Goal: Information Seeking & Learning: Get advice/opinions

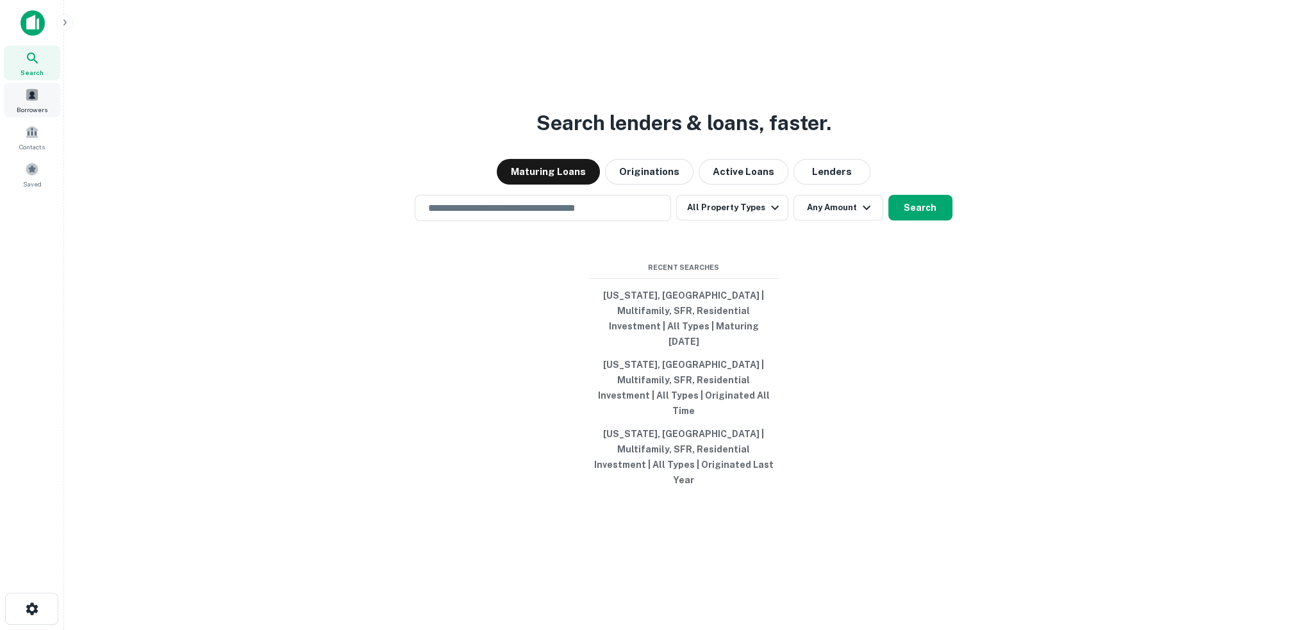
click at [47, 96] on div "Borrowers" at bounding box center [32, 100] width 56 height 35
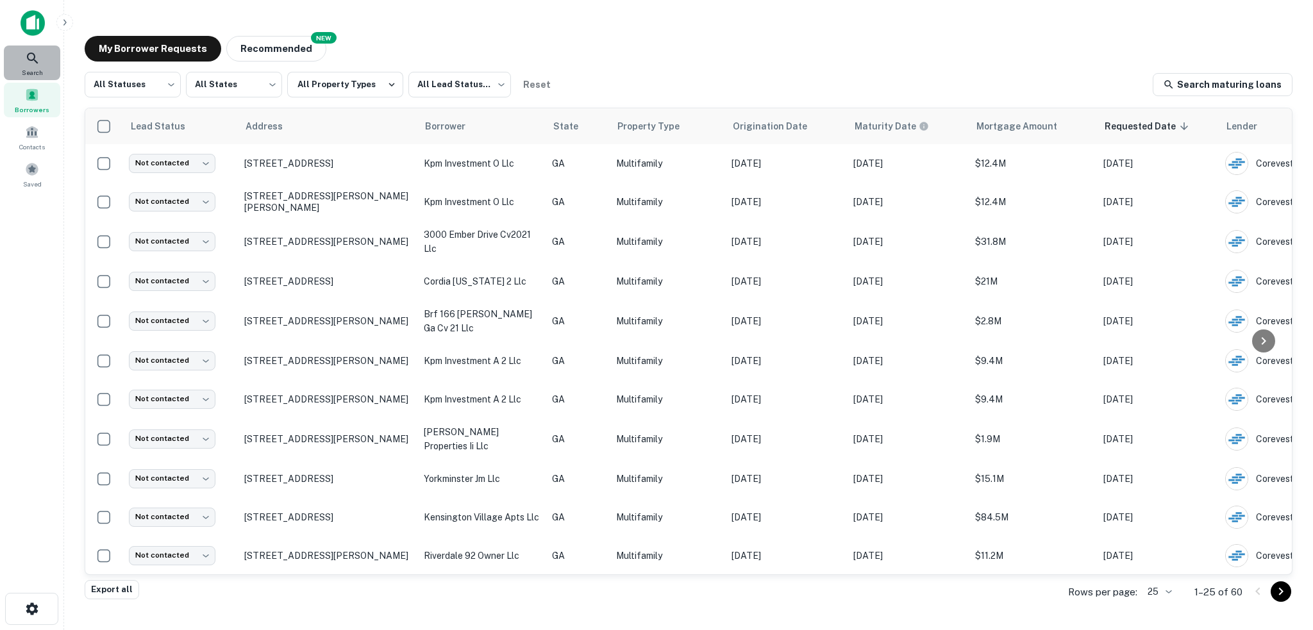
click at [47, 65] on div "Search" at bounding box center [32, 63] width 56 height 35
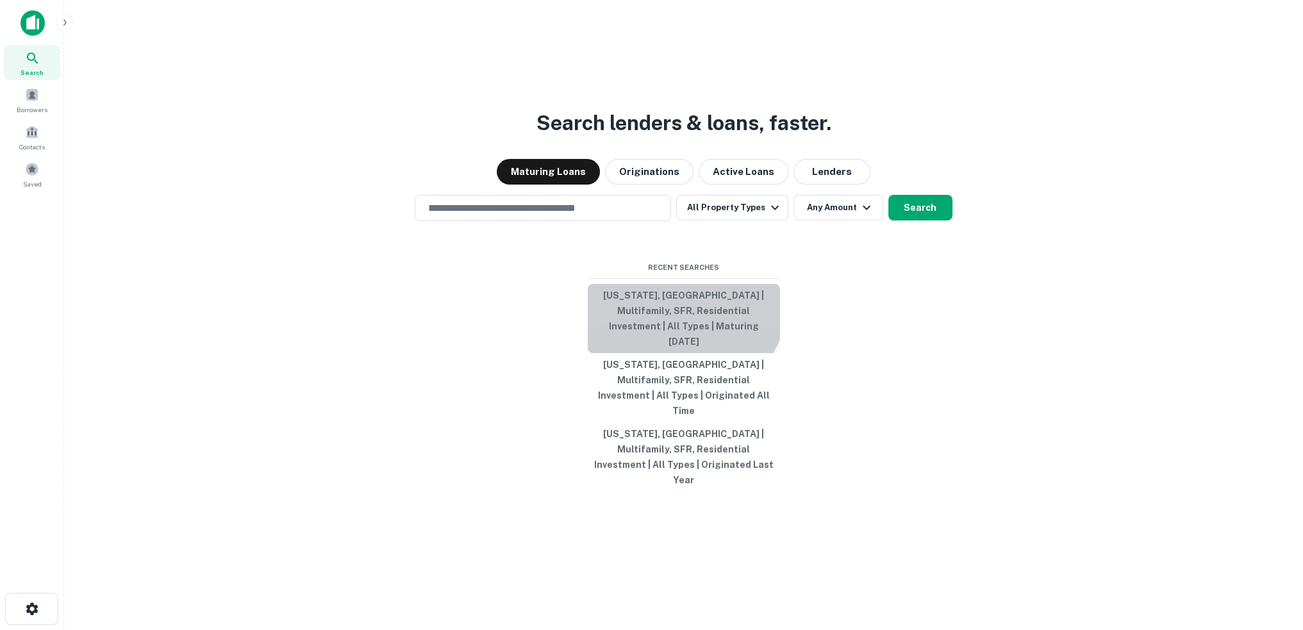
click at [671, 316] on button "[US_STATE], [GEOGRAPHIC_DATA] | Multifamily, SFR, Residential Investment | All …" at bounding box center [684, 318] width 192 height 69
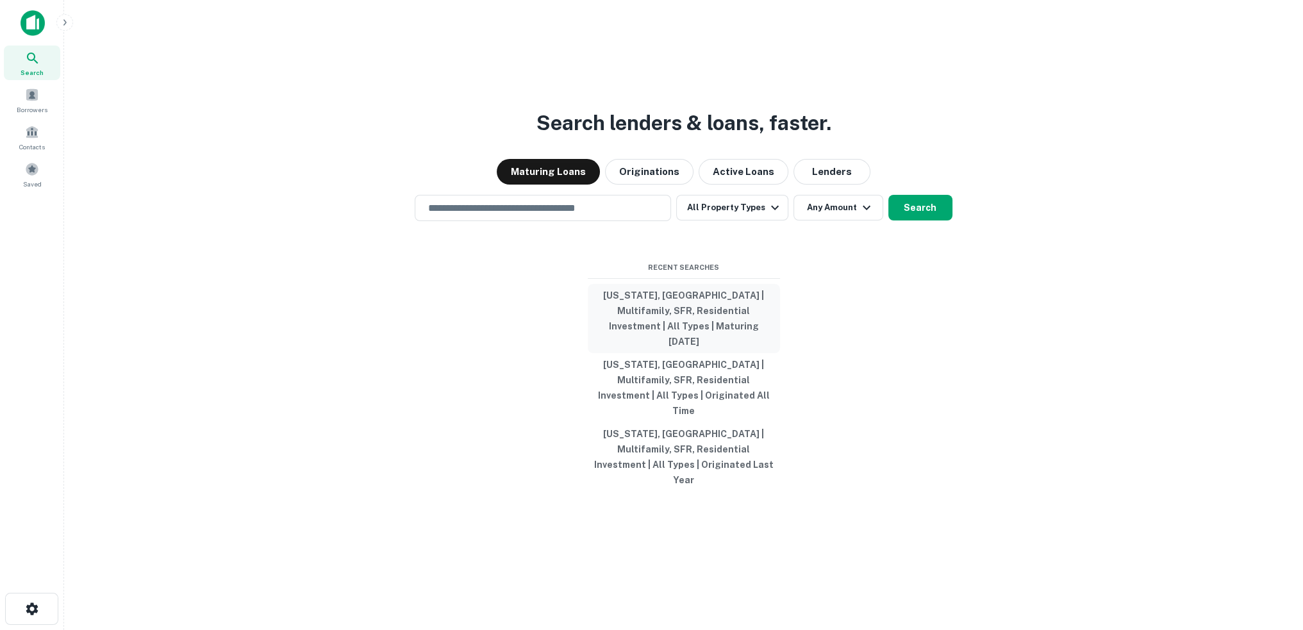
type input "**********"
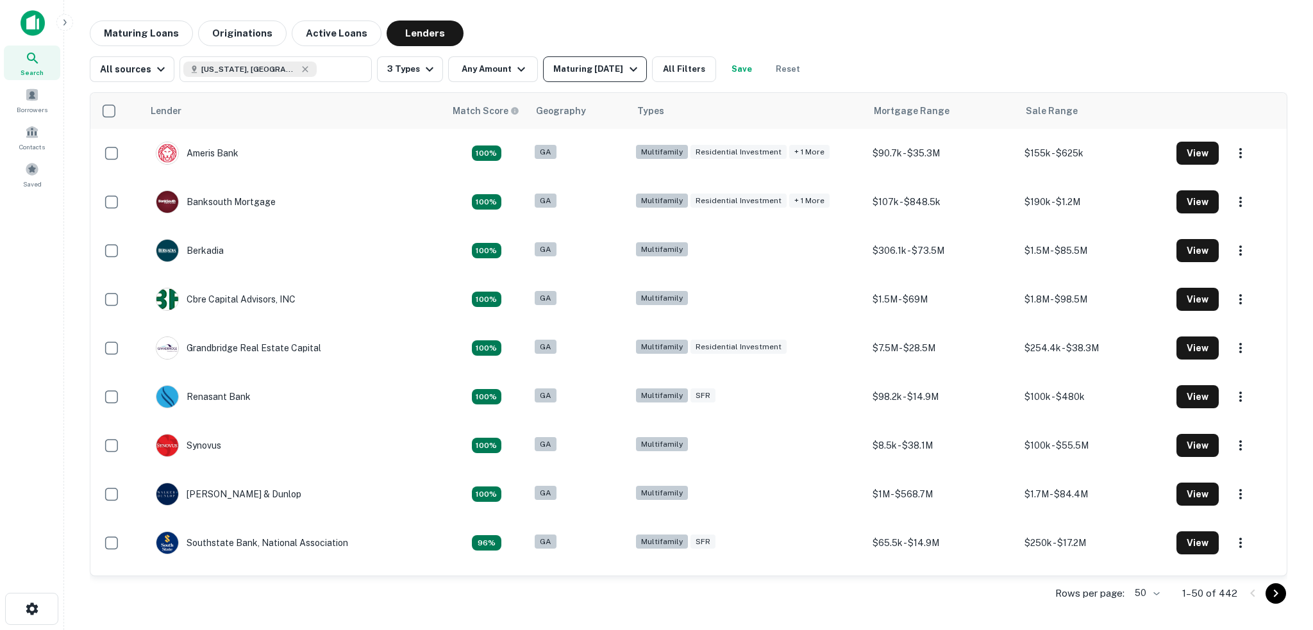
click at [631, 75] on icon "button" at bounding box center [633, 69] width 15 height 15
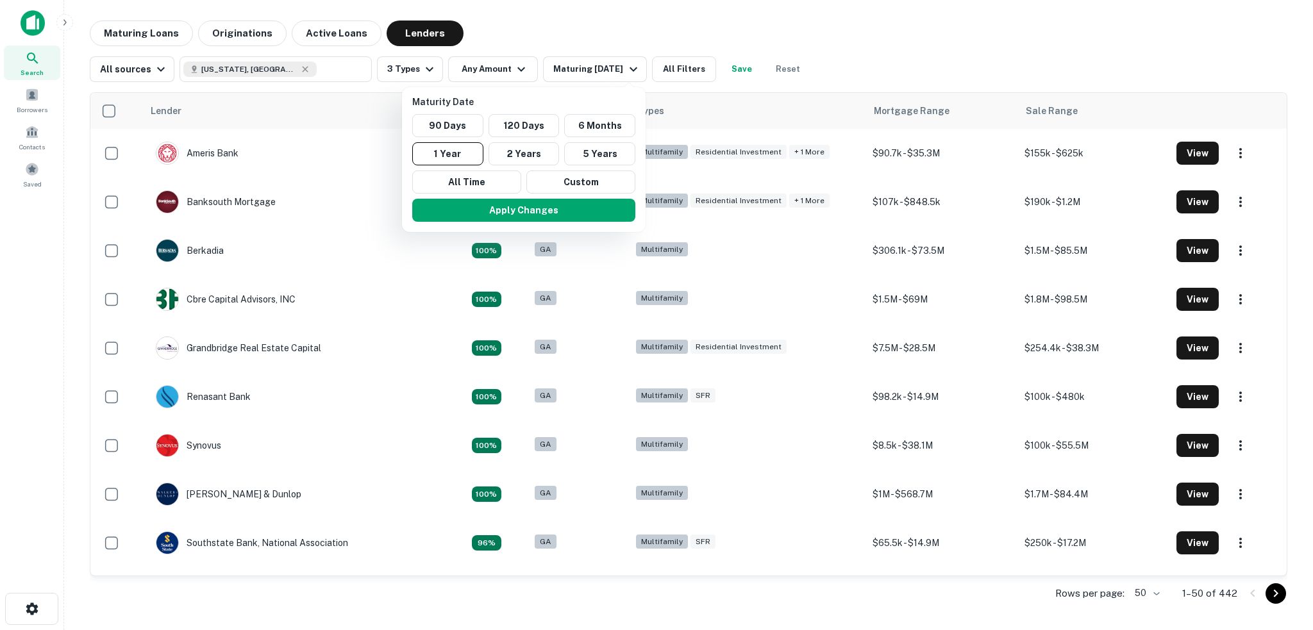
click at [680, 74] on div at bounding box center [656, 315] width 1313 height 630
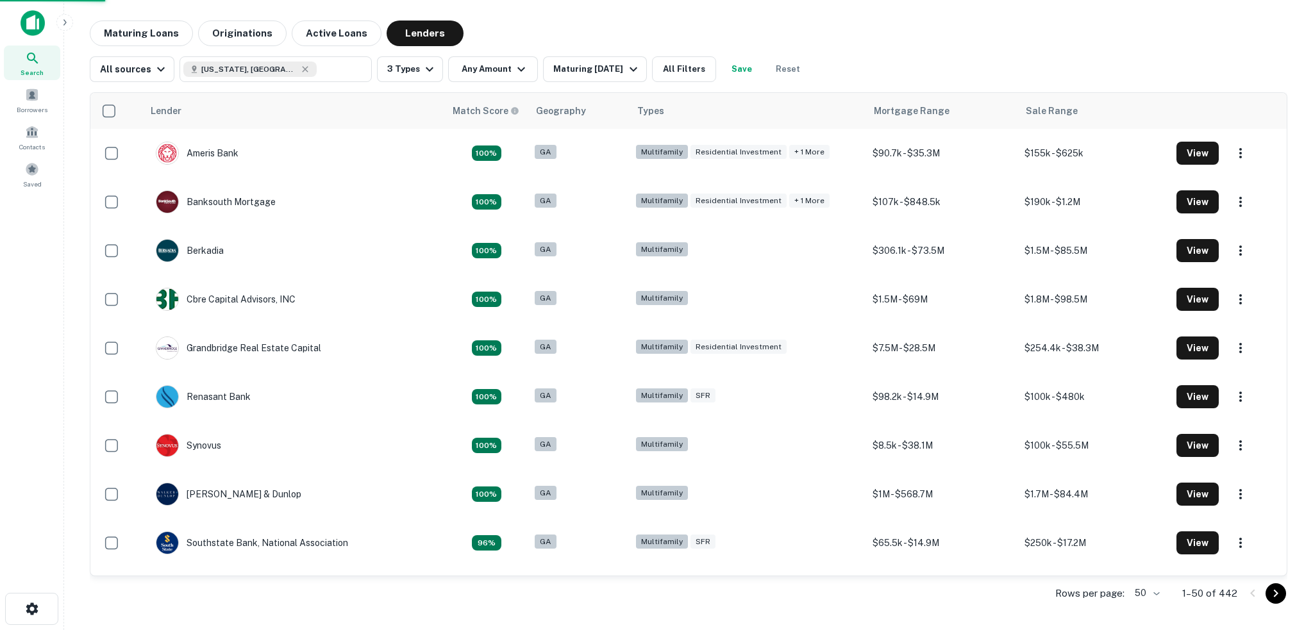
click at [678, 66] on div at bounding box center [656, 315] width 1313 height 630
click at [683, 72] on button "All Filters" at bounding box center [684, 69] width 64 height 26
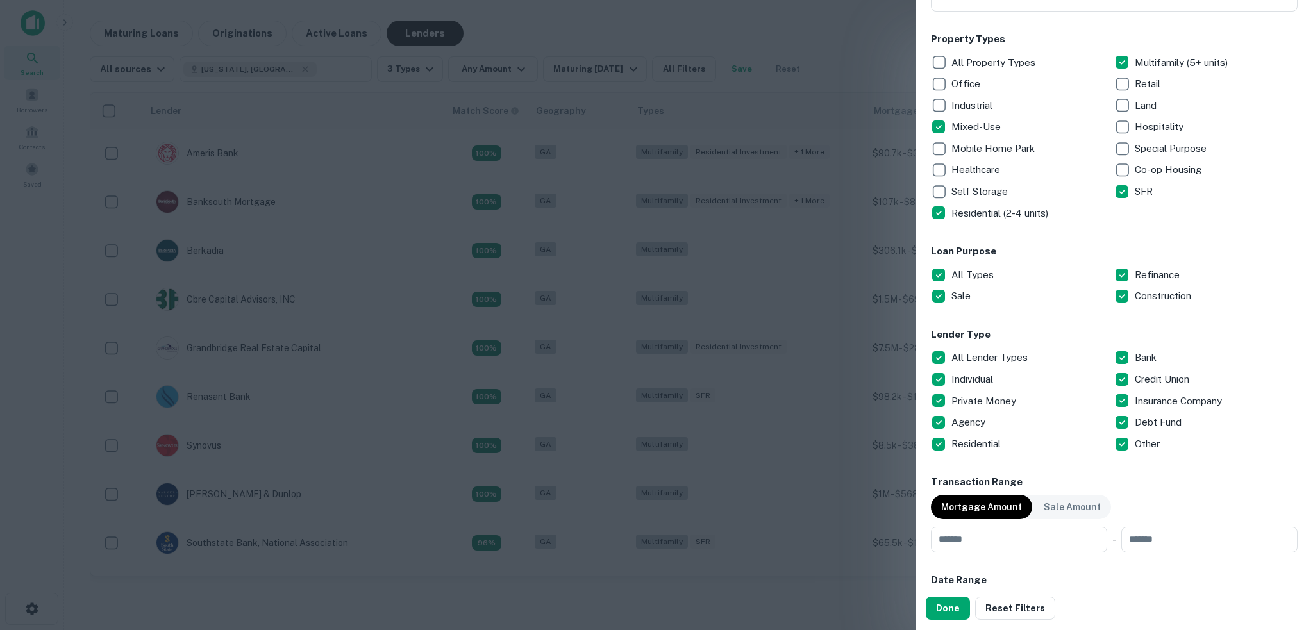
scroll to position [321, 0]
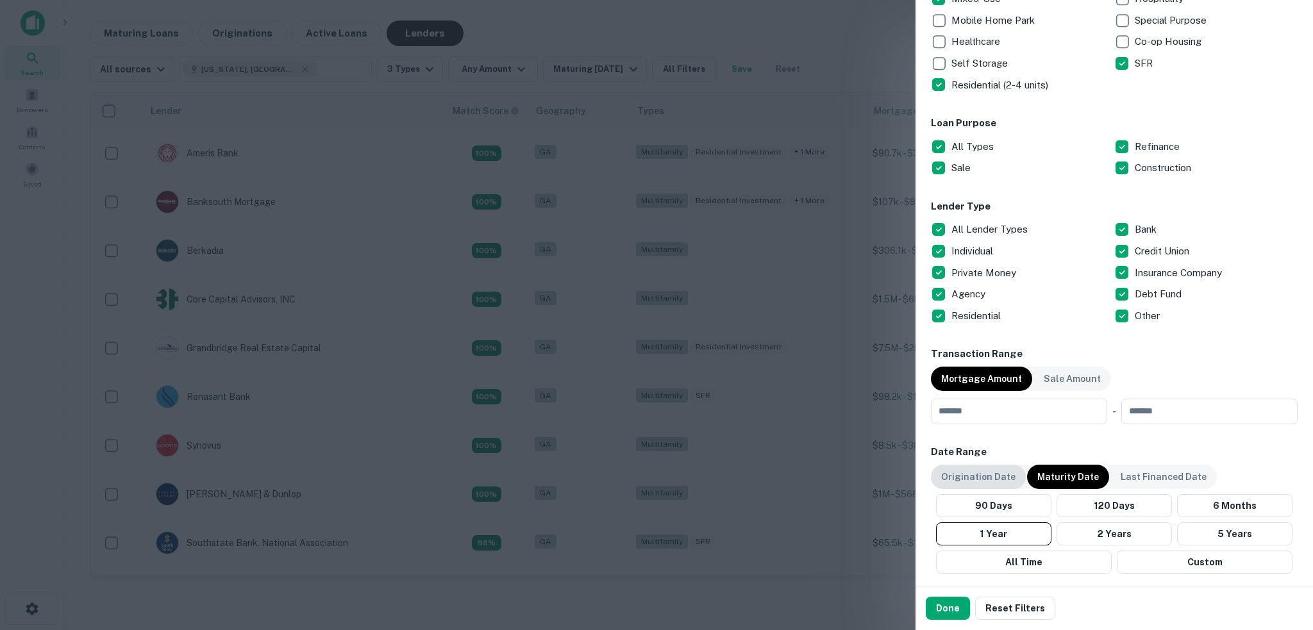
click at [982, 465] on div "Origination Date" at bounding box center [978, 477] width 95 height 24
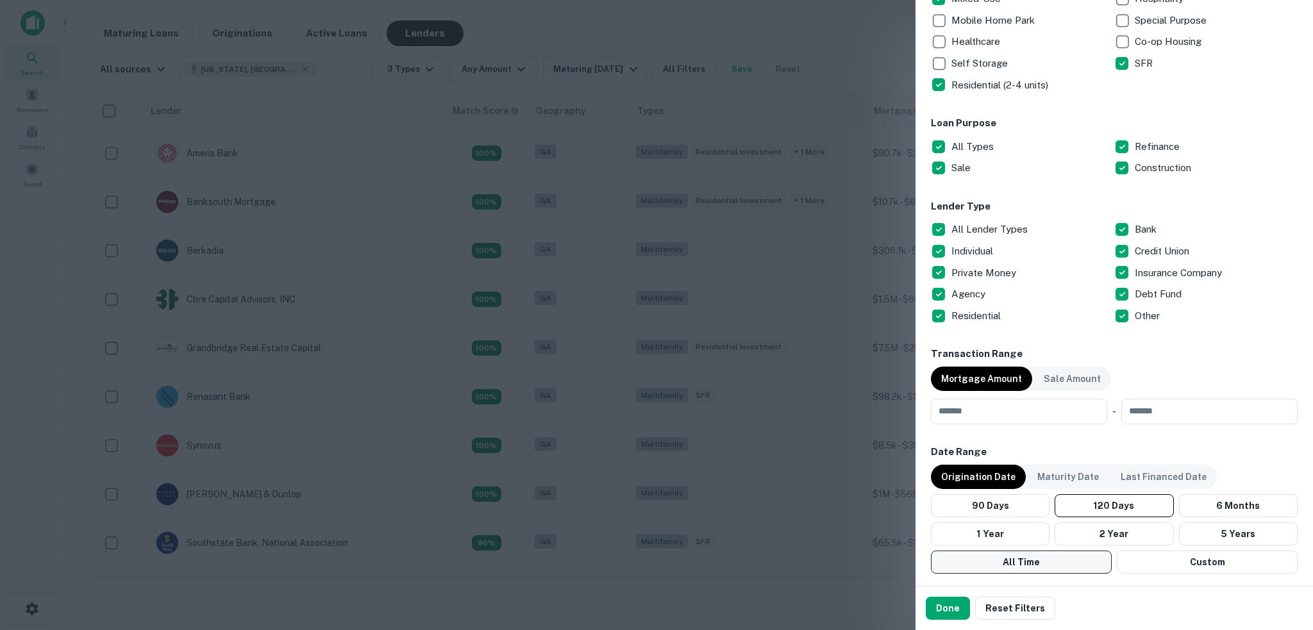
click at [1023, 569] on button "All Time" at bounding box center [1021, 562] width 181 height 23
click at [1014, 526] on button "1 Year" at bounding box center [990, 533] width 119 height 23
click at [951, 614] on button "Done" at bounding box center [948, 608] width 44 height 23
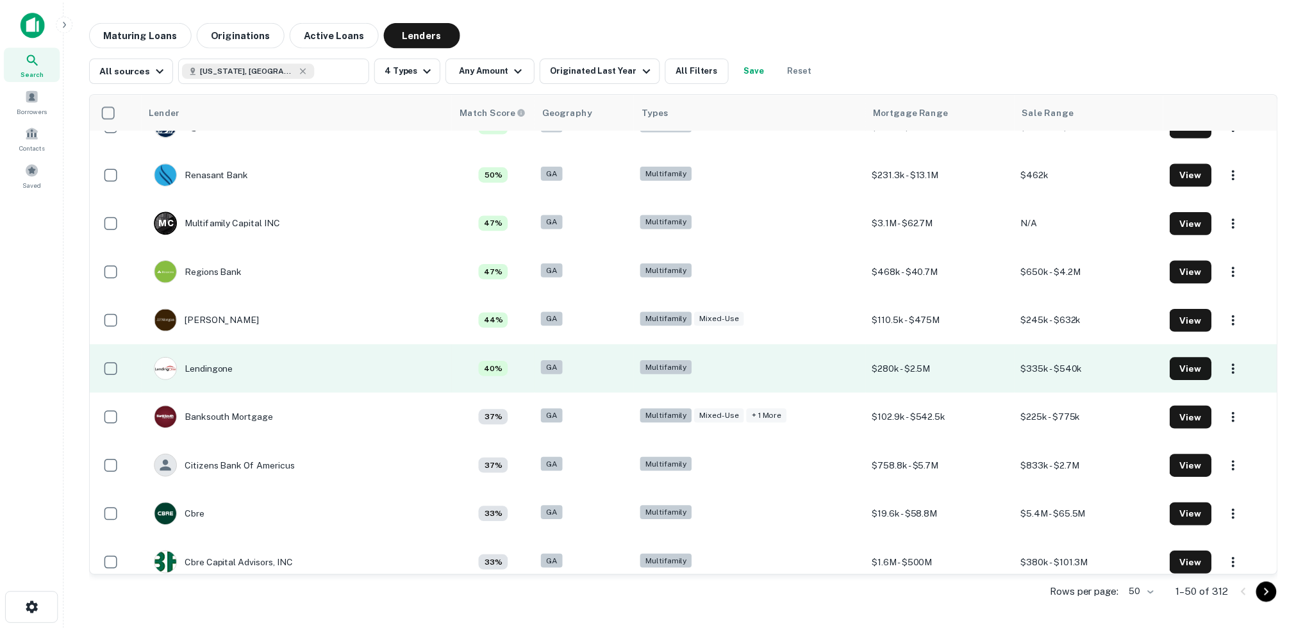
scroll to position [385, 0]
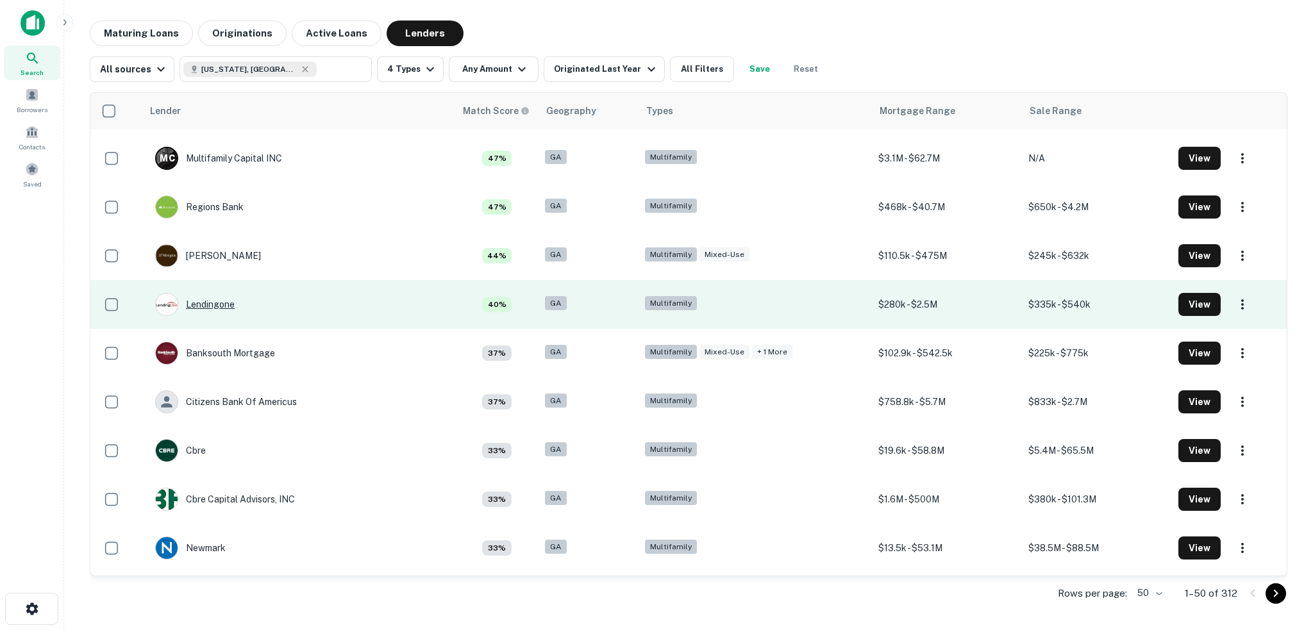
click at [219, 306] on div "Lendingone" at bounding box center [194, 304] width 79 height 23
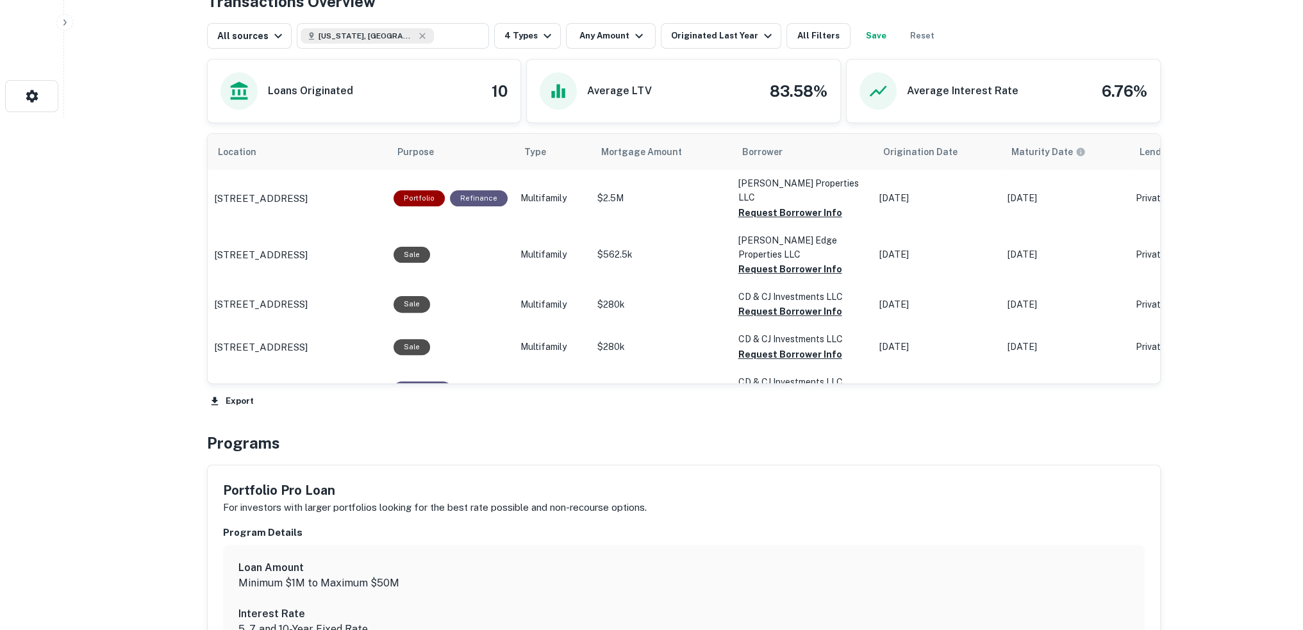
scroll to position [385, 0]
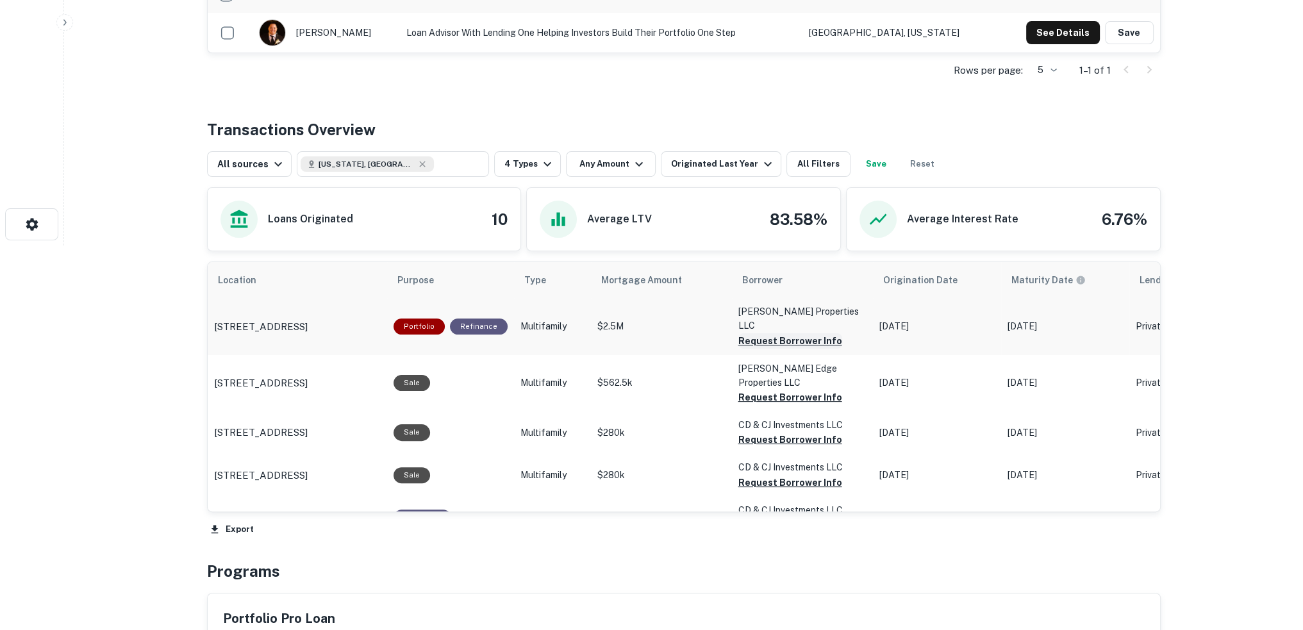
click at [785, 333] on button "Request Borrower Info" at bounding box center [791, 340] width 104 height 15
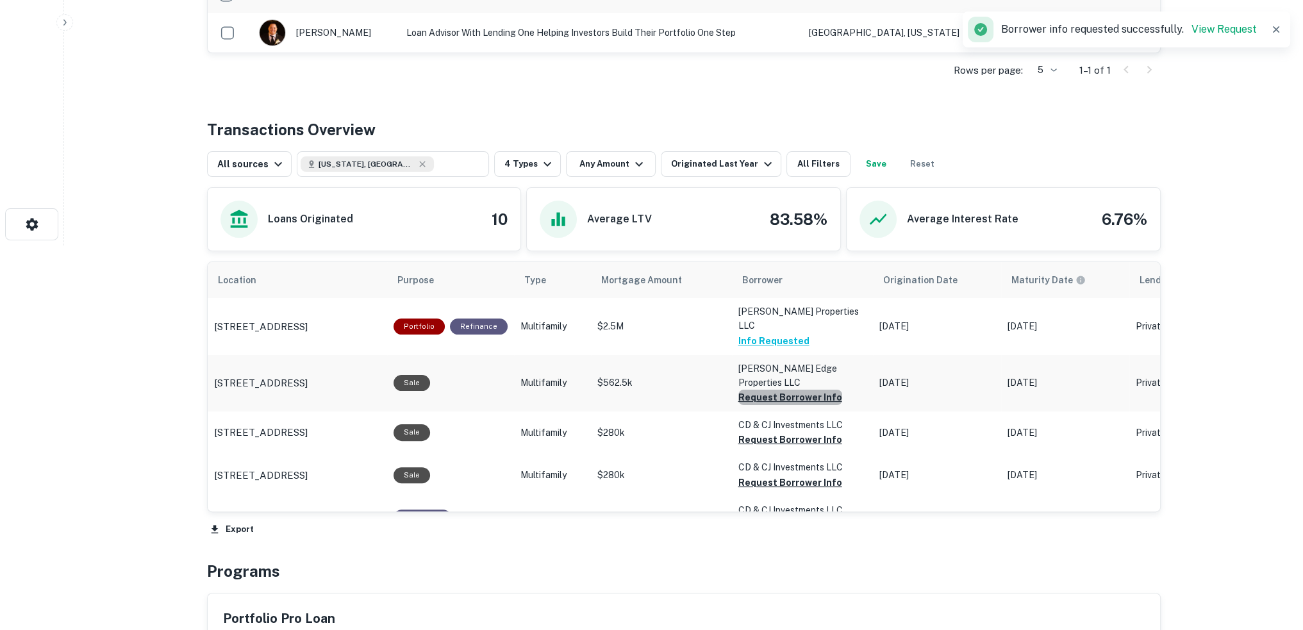
click at [782, 390] on button "Request Borrower Info" at bounding box center [791, 397] width 104 height 15
click at [779, 405] on button "Request Borrower Info" at bounding box center [770, 397] width 62 height 15
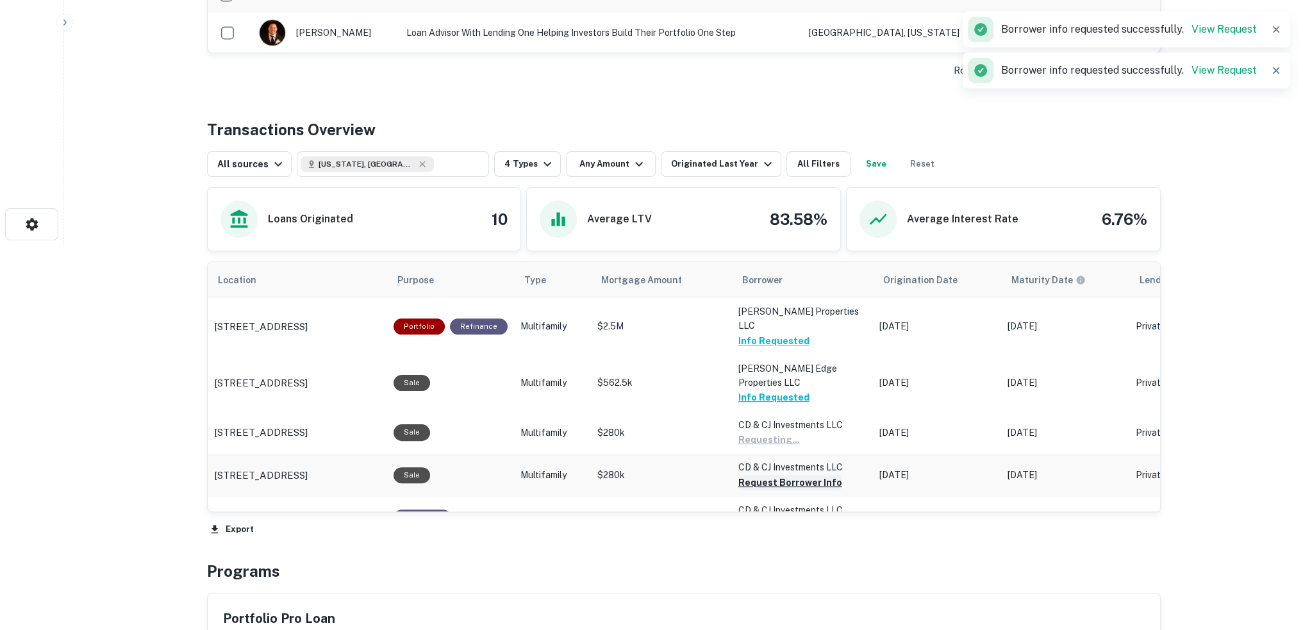
click at [774, 447] on button "Request Borrower Info" at bounding box center [770, 439] width 62 height 15
click at [777, 447] on button "Request Borrower Info" at bounding box center [770, 439] width 62 height 15
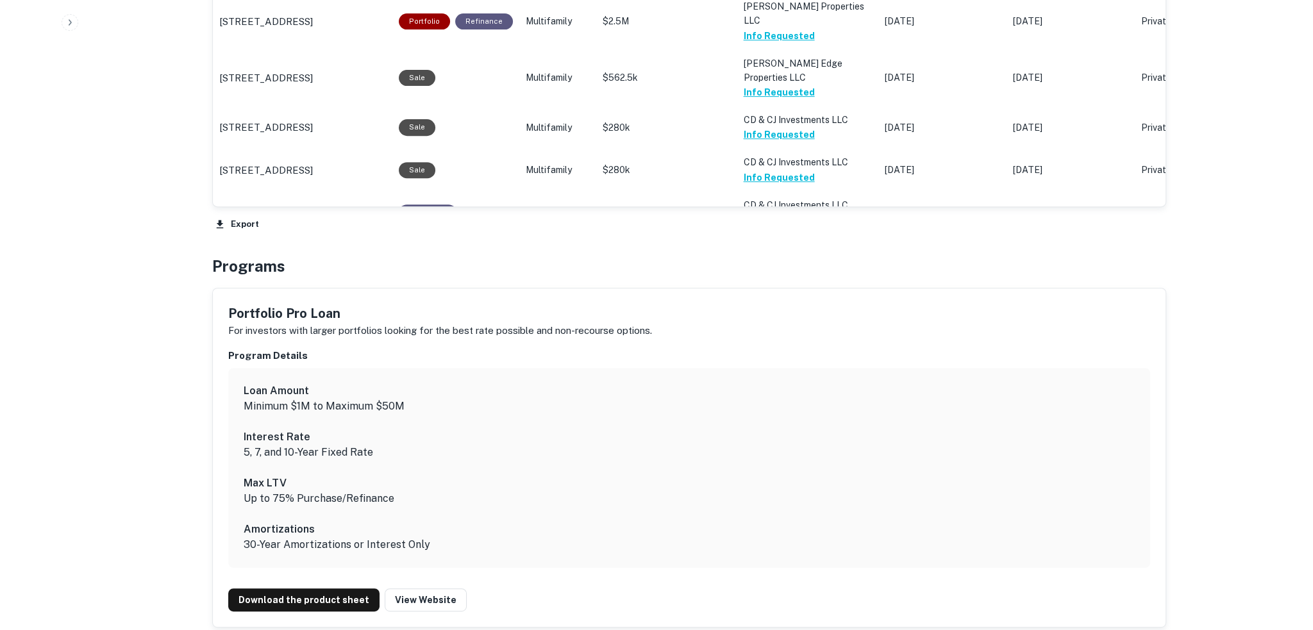
scroll to position [0, 0]
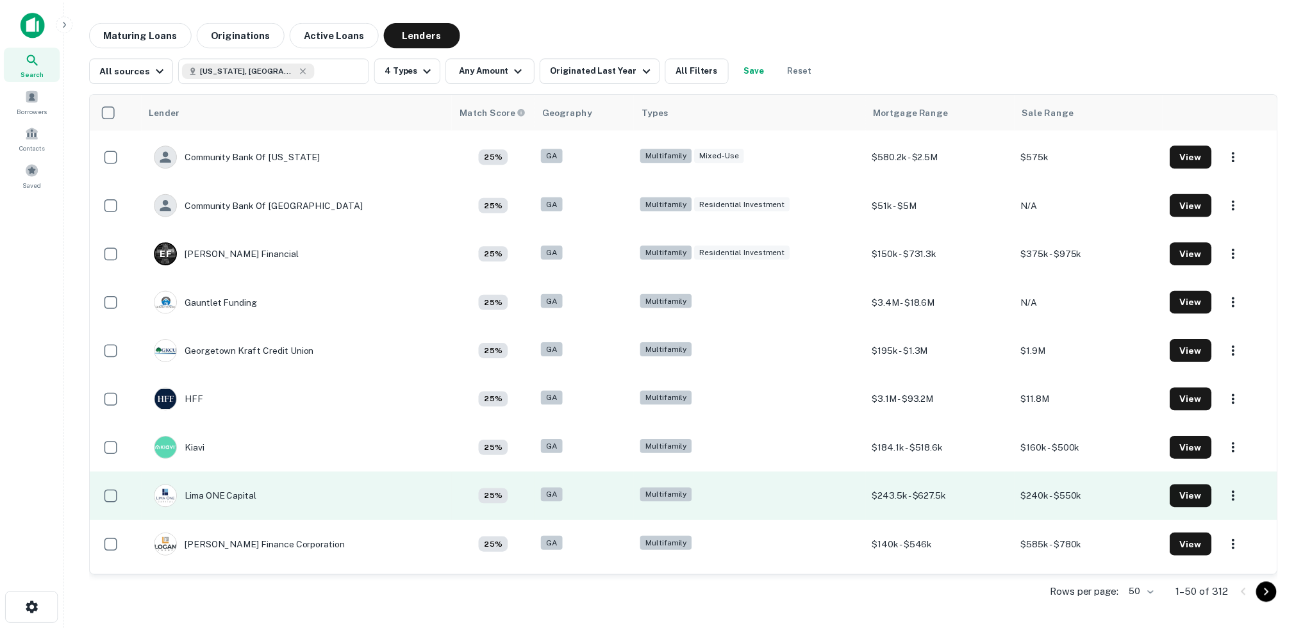
scroll to position [1474, 0]
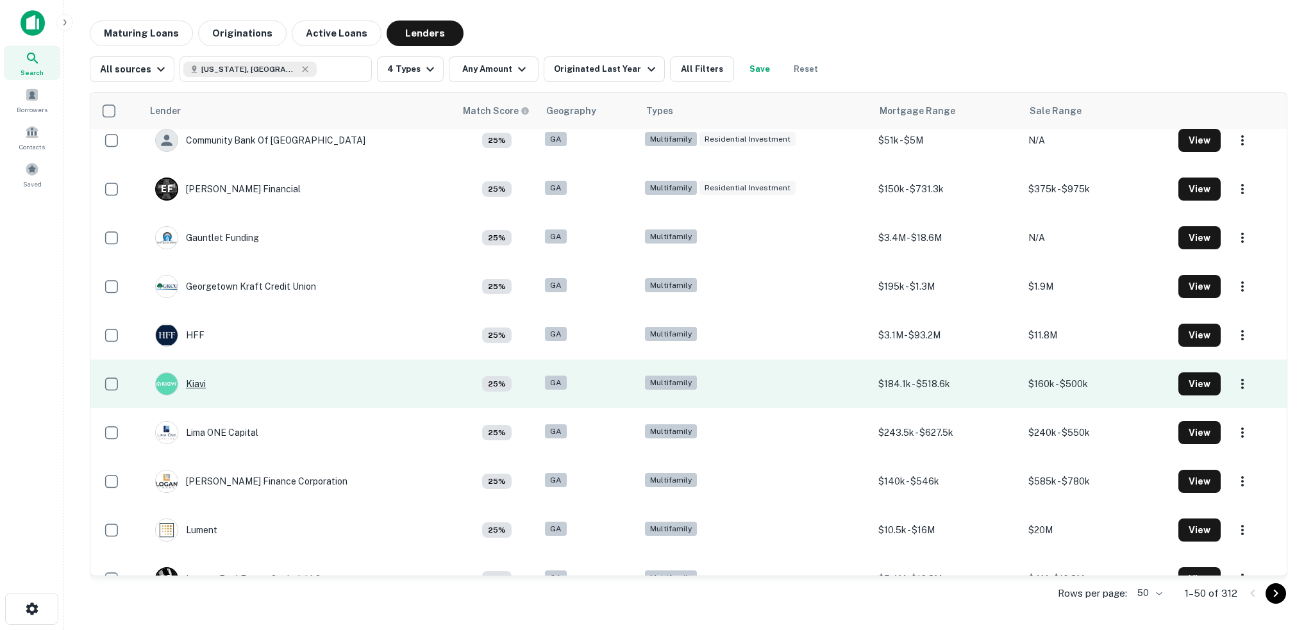
click at [193, 381] on div "Kiavi" at bounding box center [180, 383] width 51 height 23
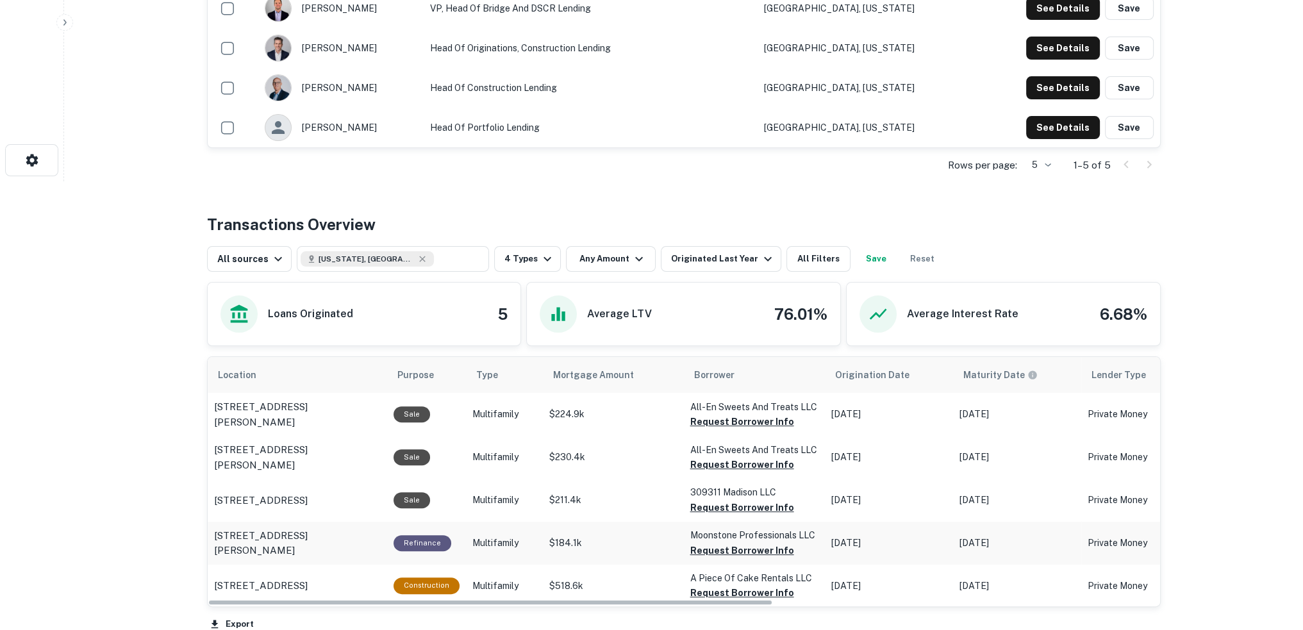
scroll to position [513, 0]
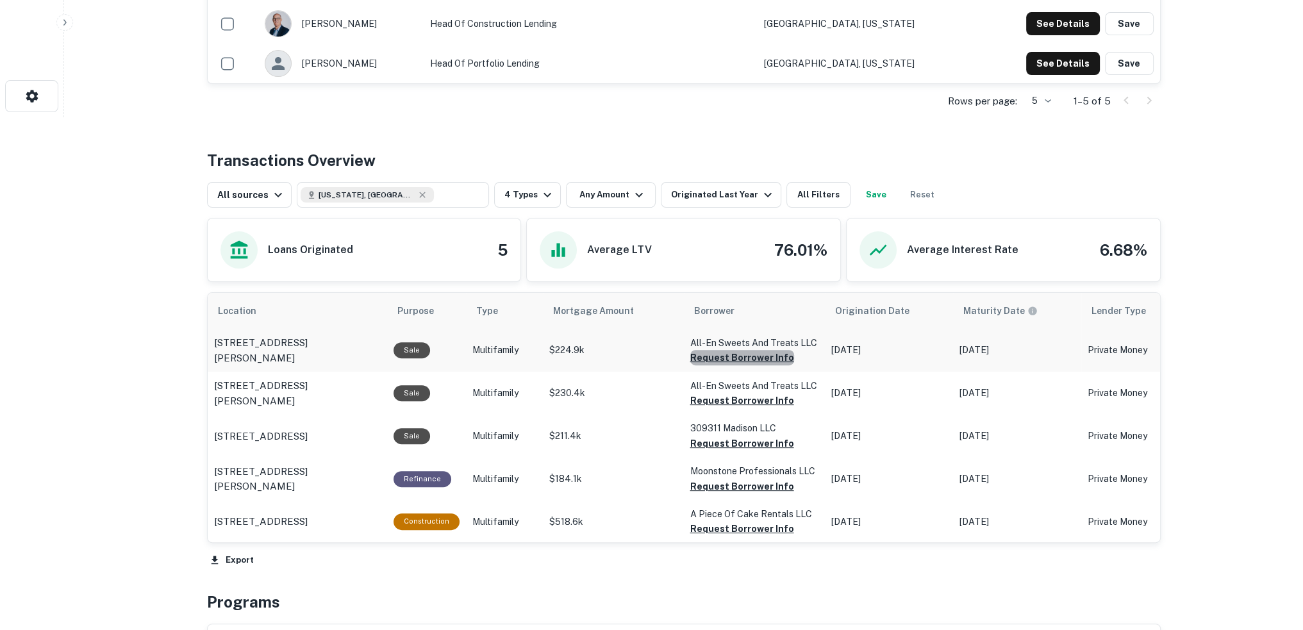
click at [744, 356] on button "Request Borrower Info" at bounding box center [742, 357] width 104 height 15
click at [740, 365] on button "Request Borrower Info" at bounding box center [721, 357] width 62 height 15
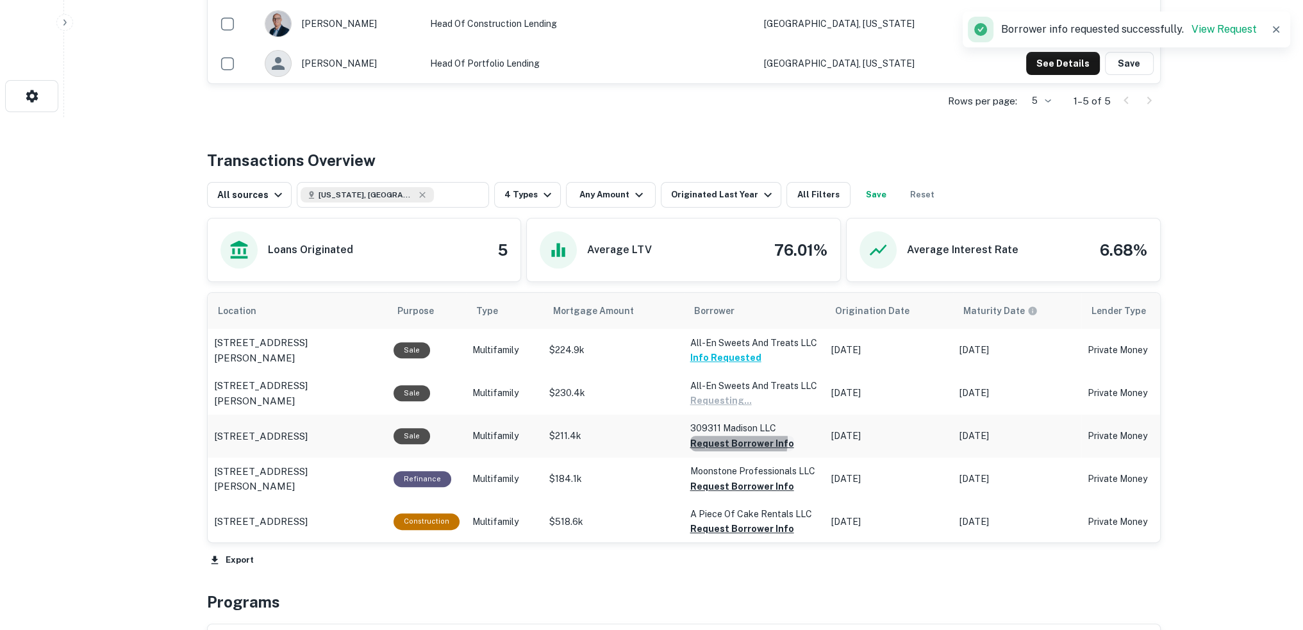
click at [724, 408] on button "Request Borrower Info" at bounding box center [721, 400] width 62 height 15
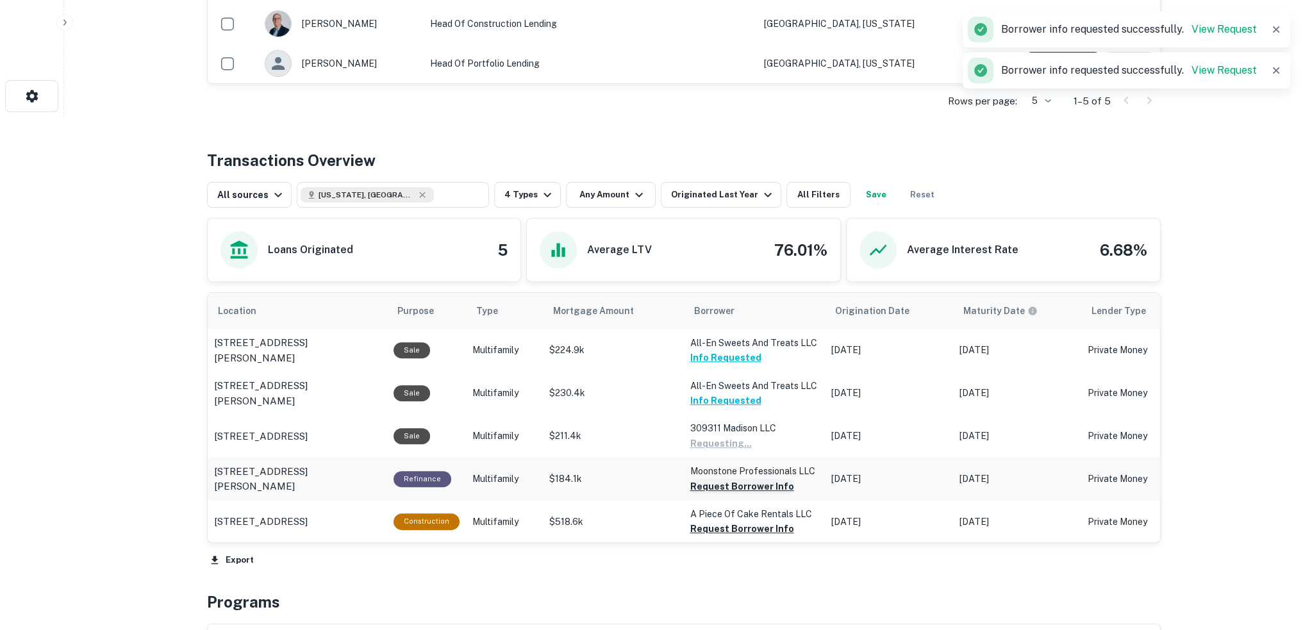
click at [731, 451] on button "Request Borrower Info" at bounding box center [721, 443] width 62 height 15
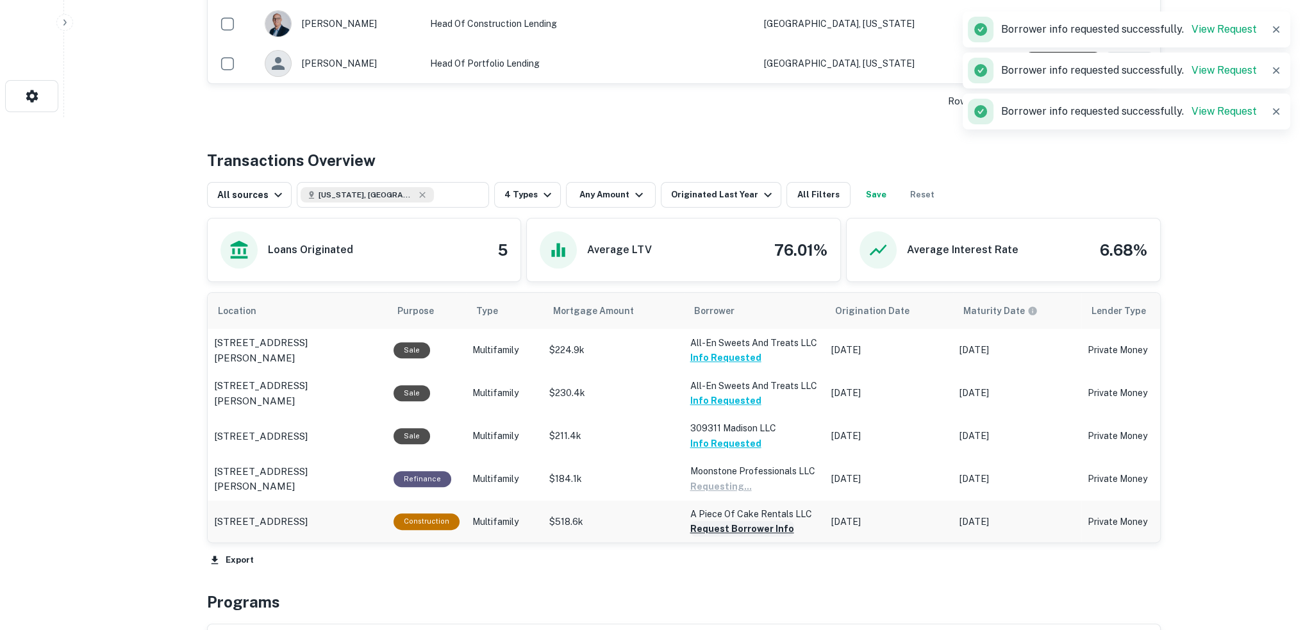
click at [730, 494] on button "Request Borrower Info" at bounding box center [721, 486] width 62 height 15
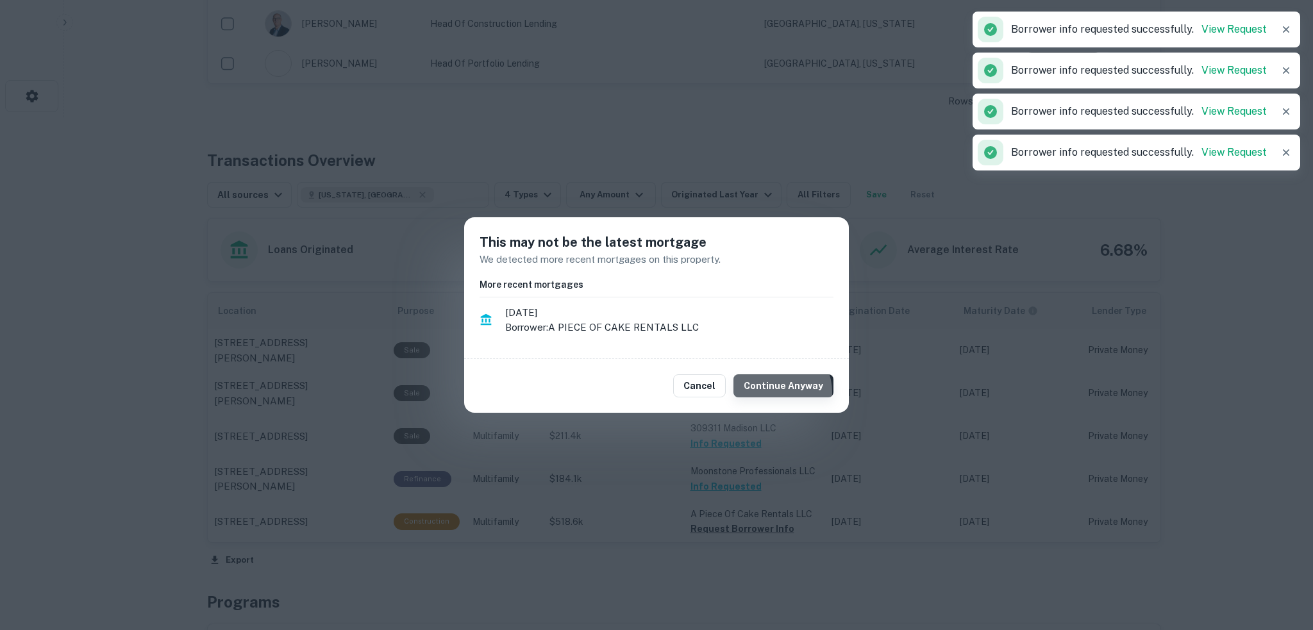
click at [779, 392] on button "Continue Anyway" at bounding box center [783, 385] width 100 height 23
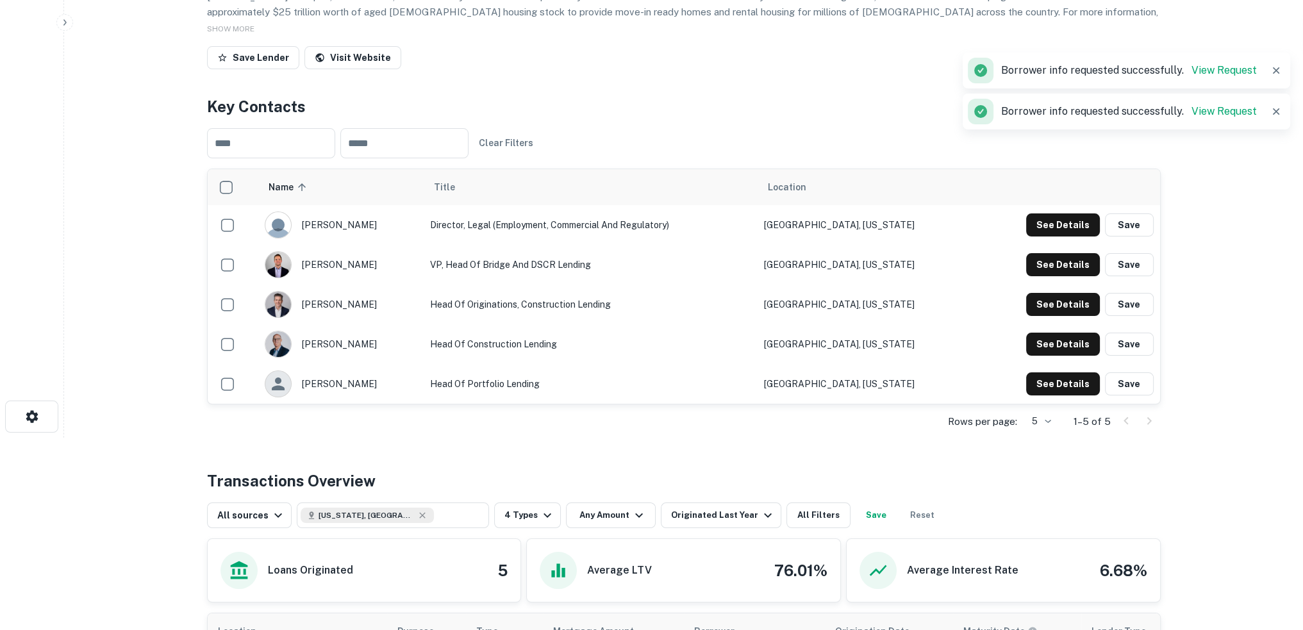
scroll to position [128, 0]
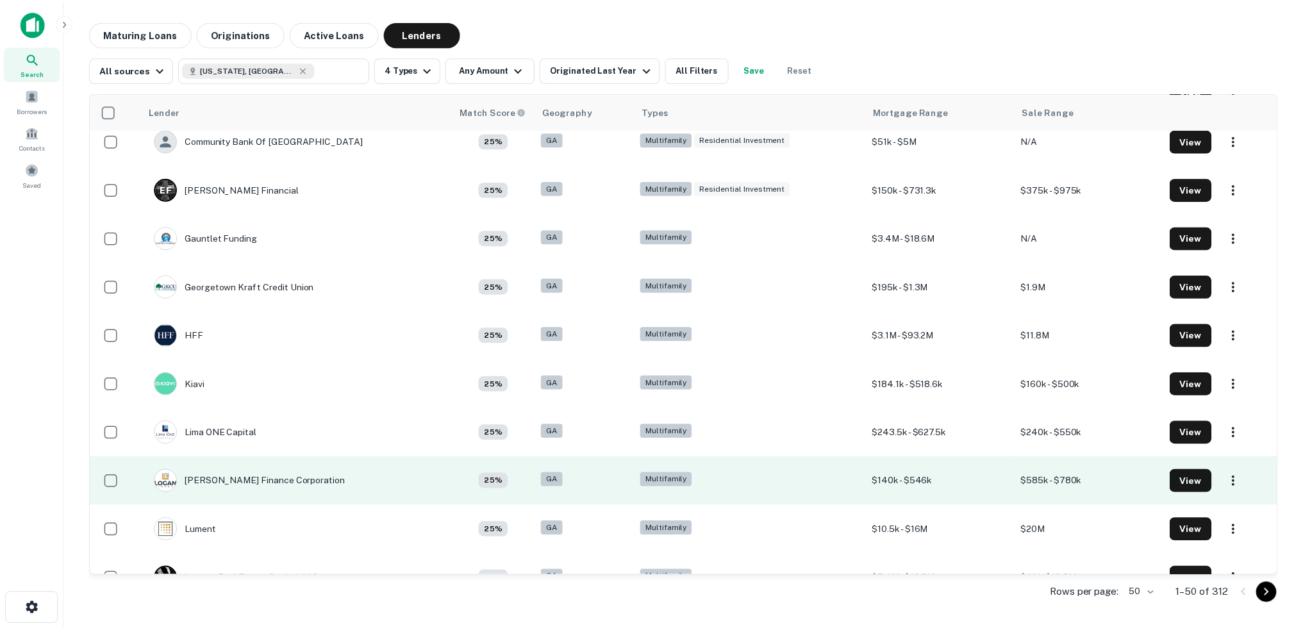
scroll to position [1539, 0]
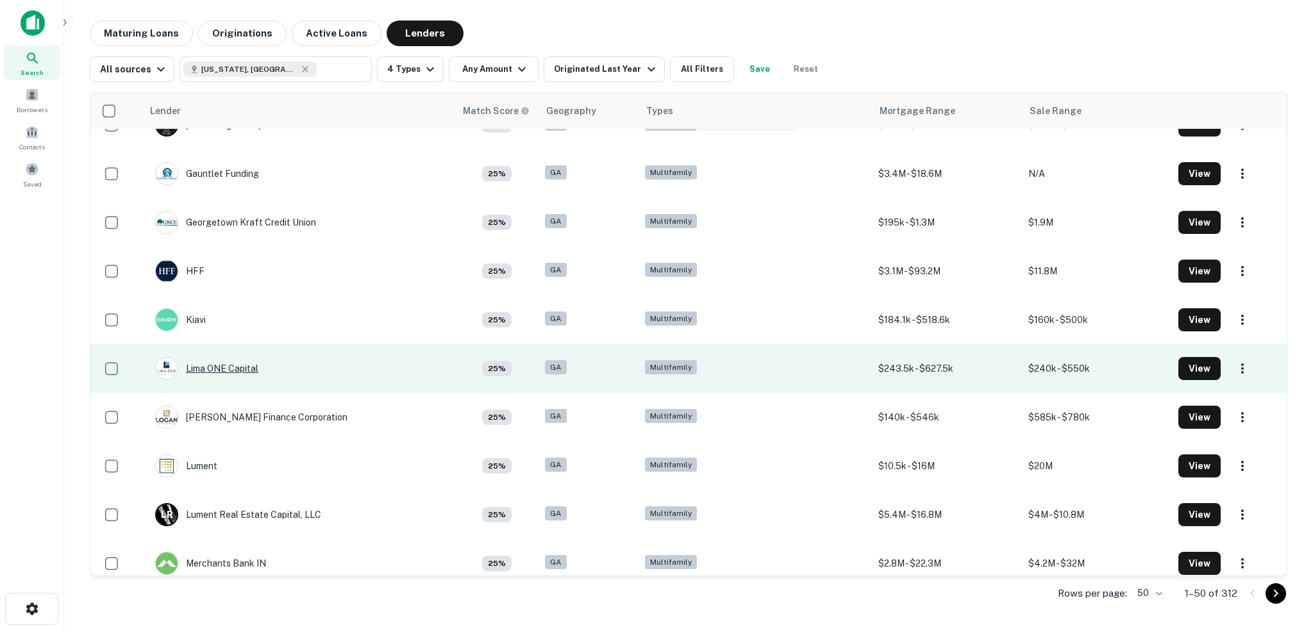
click at [242, 367] on div "Lima ONE Capital" at bounding box center [206, 368] width 103 height 23
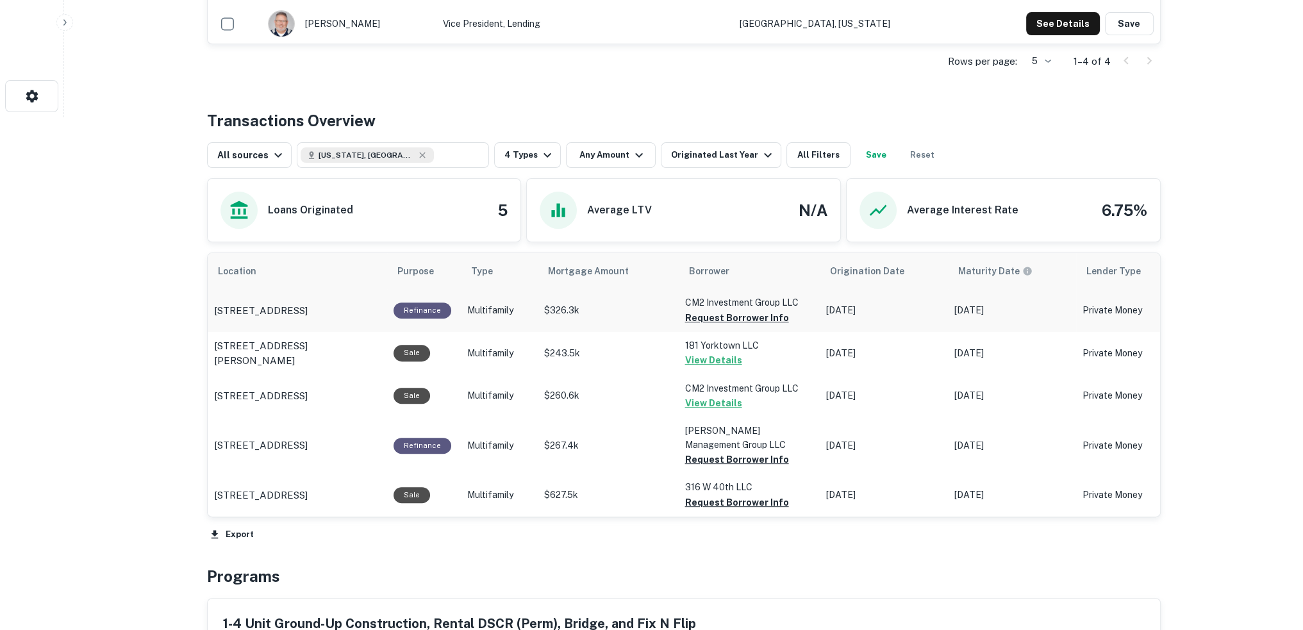
scroll to position [577, 0]
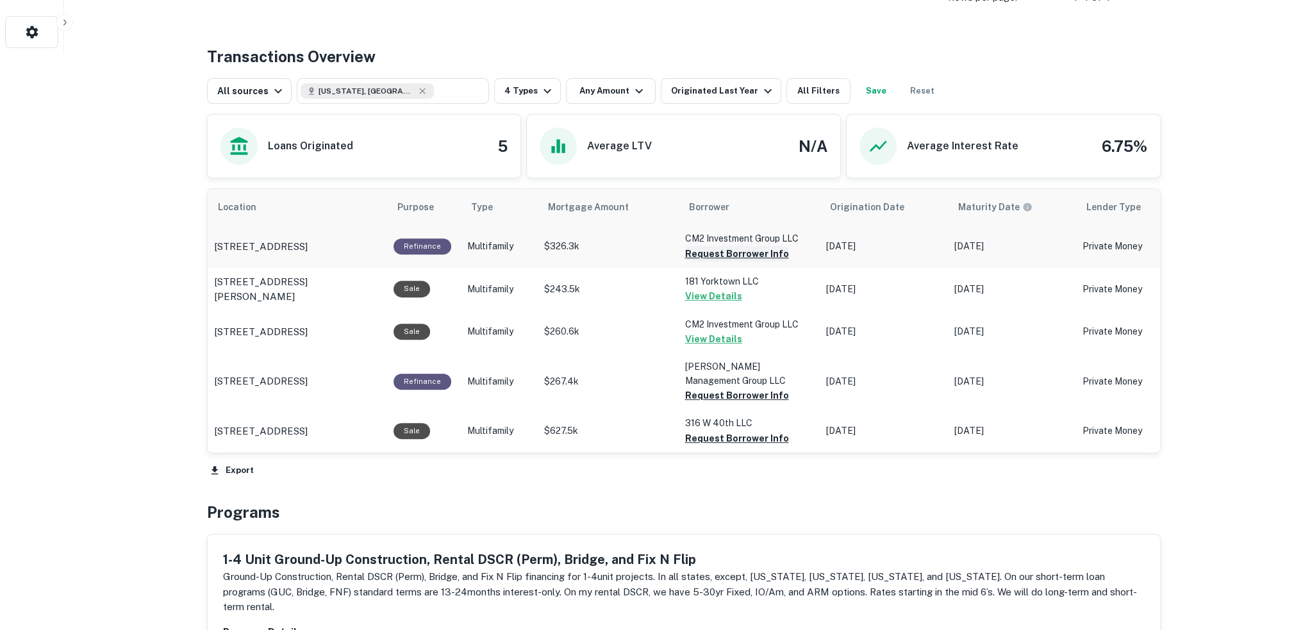
click at [734, 248] on button "Request Borrower Info" at bounding box center [737, 253] width 104 height 15
click at [732, 262] on button "Request Borrower Info" at bounding box center [716, 253] width 62 height 15
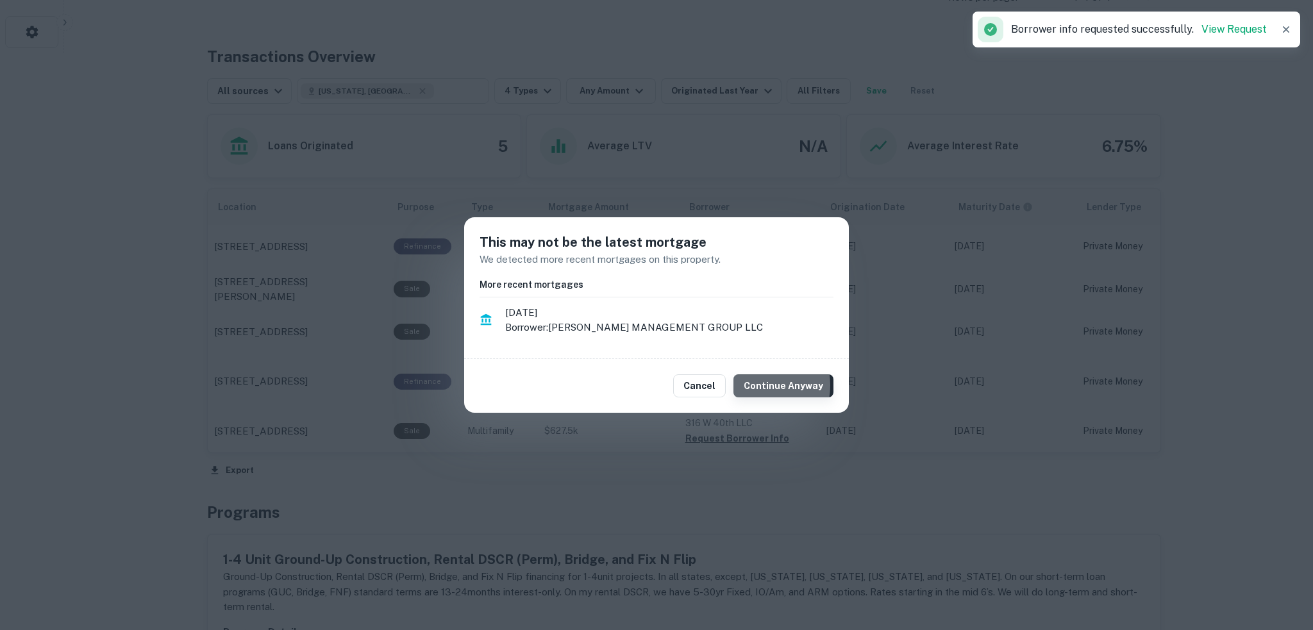
click at [760, 385] on button "Continue Anyway" at bounding box center [783, 385] width 100 height 23
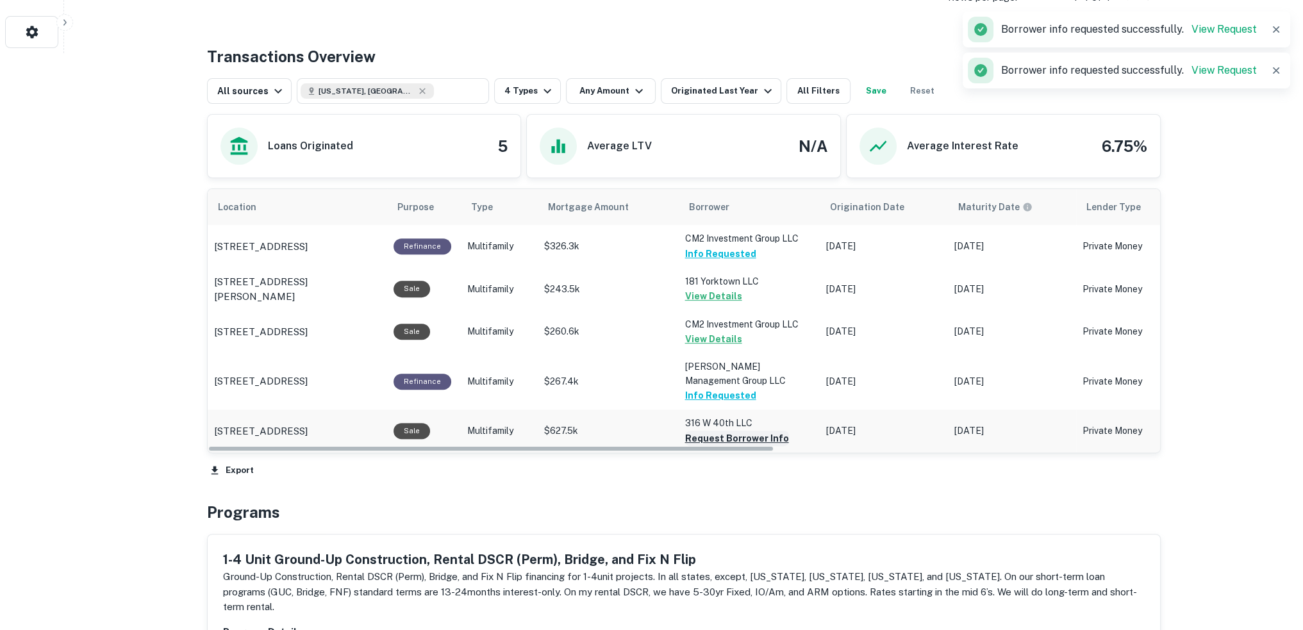
click at [733, 440] on button "Request Borrower Info" at bounding box center [737, 438] width 104 height 15
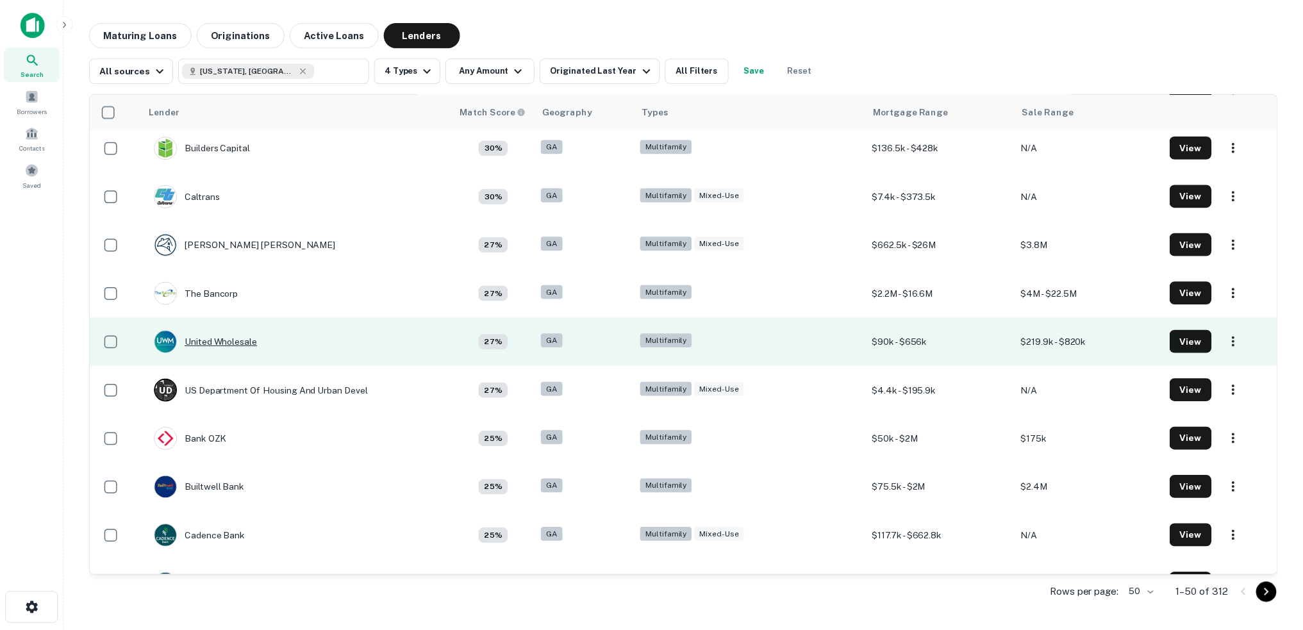
scroll to position [771, 0]
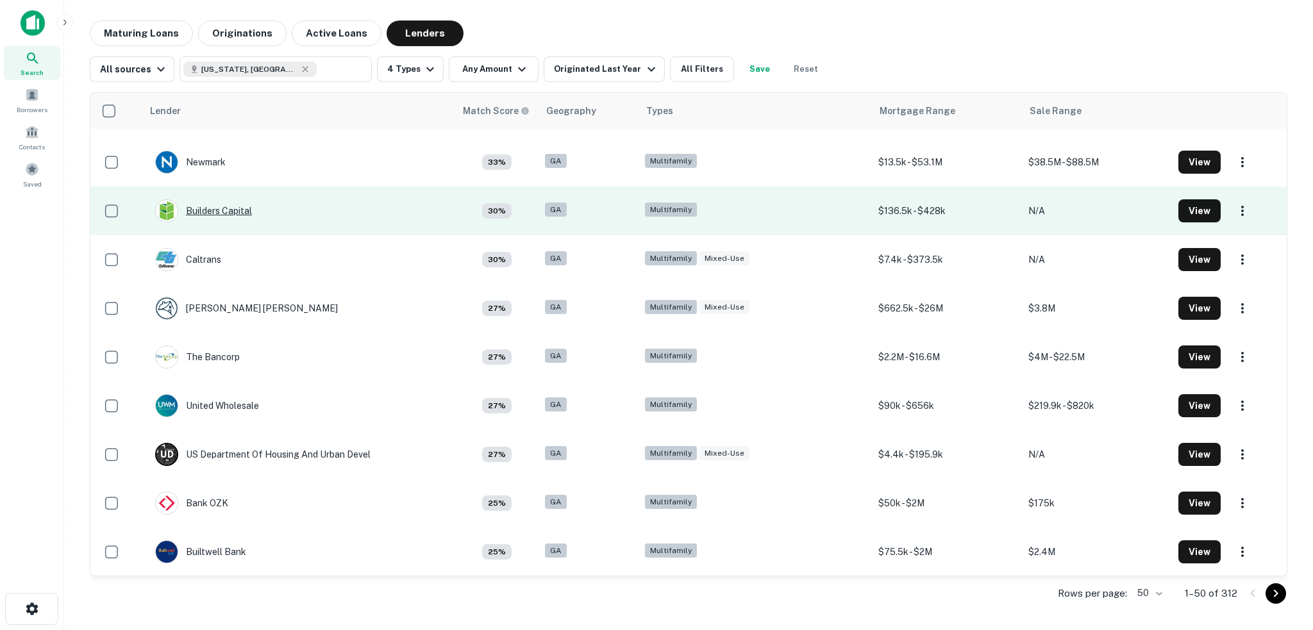
click at [238, 207] on div "Builders Capital" at bounding box center [203, 210] width 97 height 23
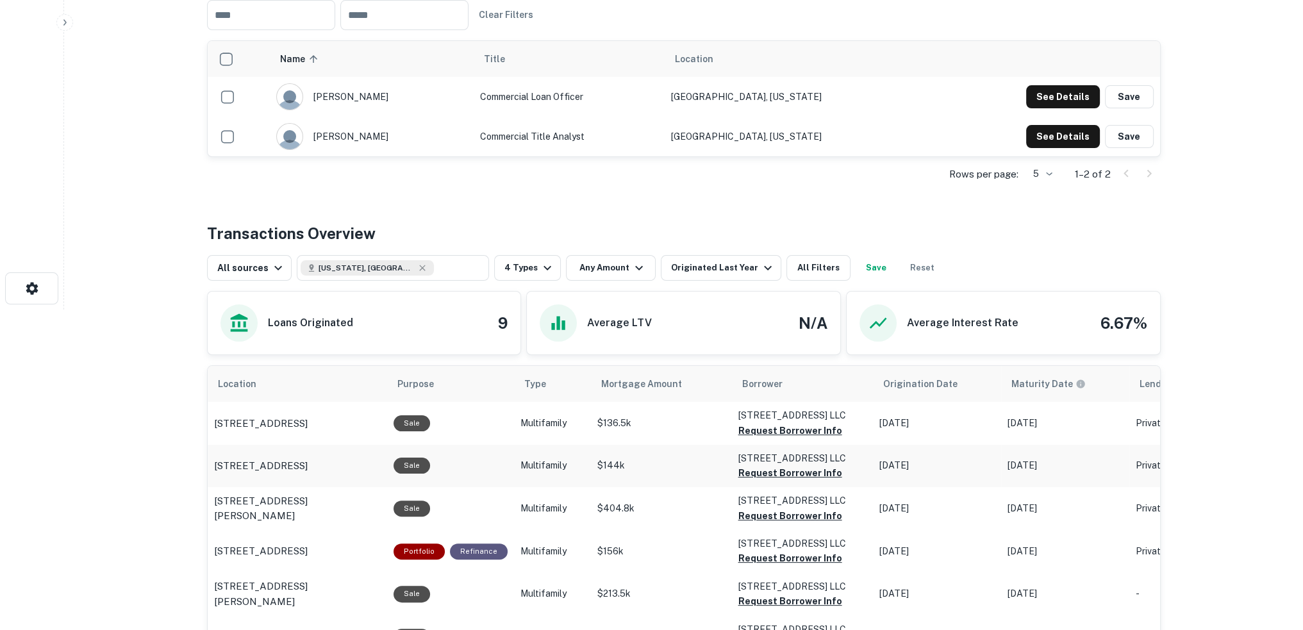
scroll to position [577, 0]
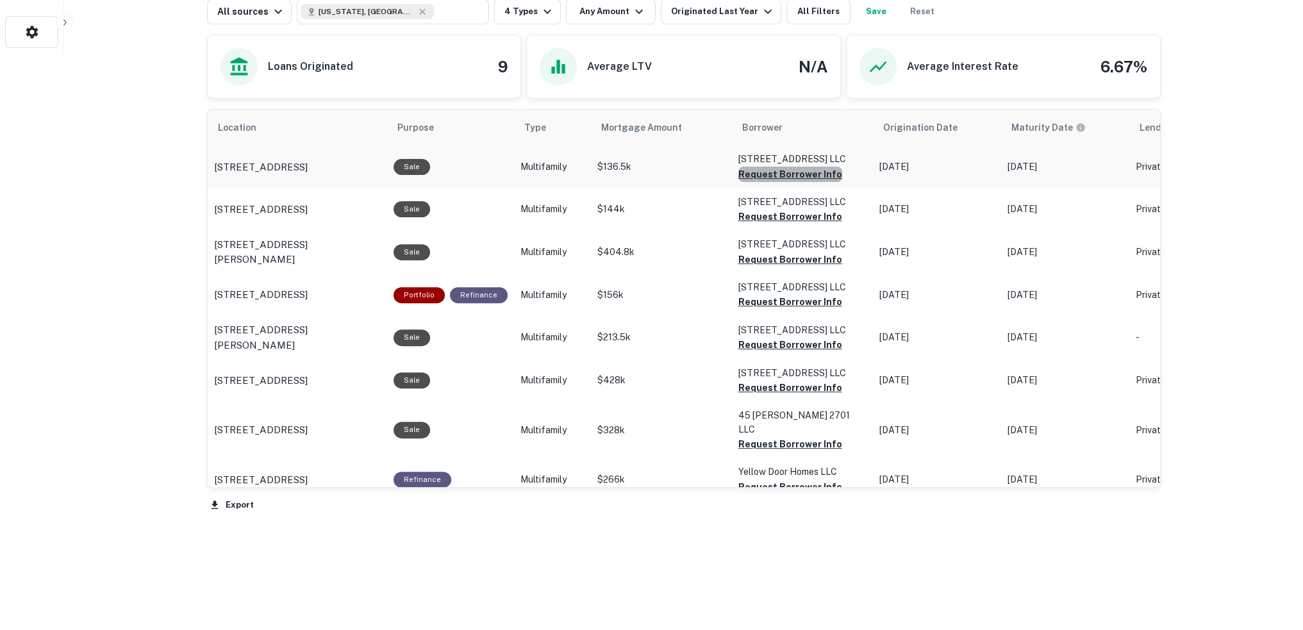
click at [796, 171] on button "Request Borrower Info" at bounding box center [791, 174] width 104 height 15
click at [789, 182] on button "Request Borrower Info" at bounding box center [770, 174] width 62 height 15
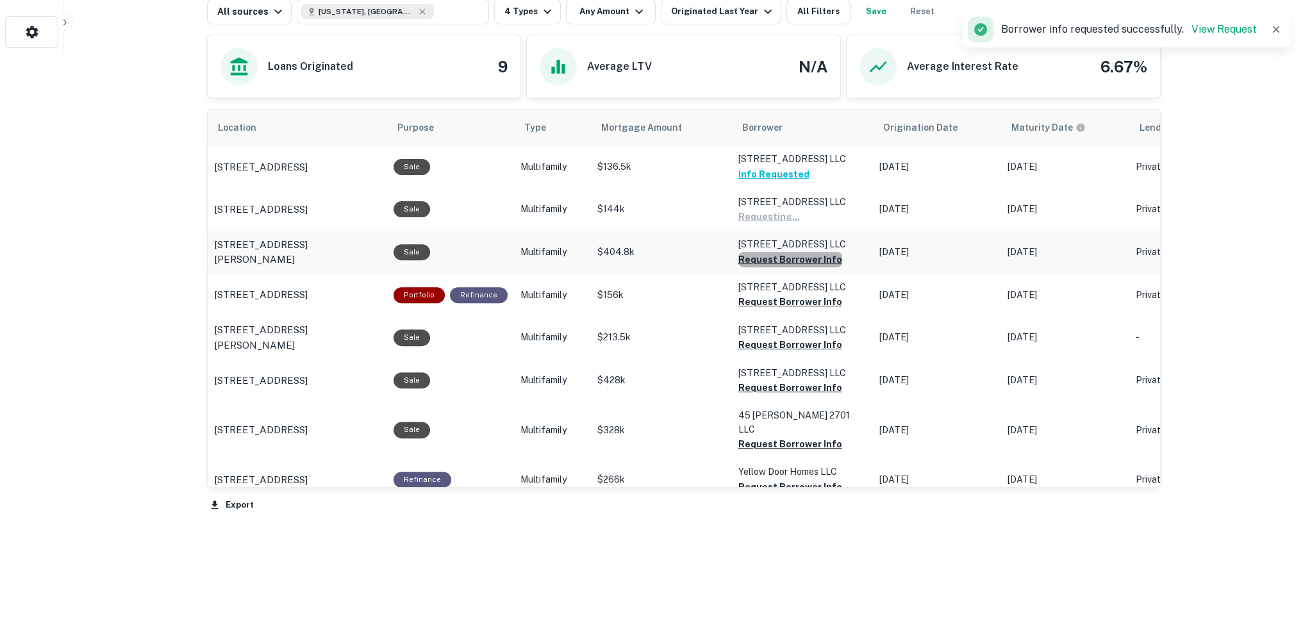
click at [789, 224] on button "Request Borrower Info" at bounding box center [770, 216] width 62 height 15
click at [795, 224] on button "Request Borrower Info" at bounding box center [770, 216] width 62 height 15
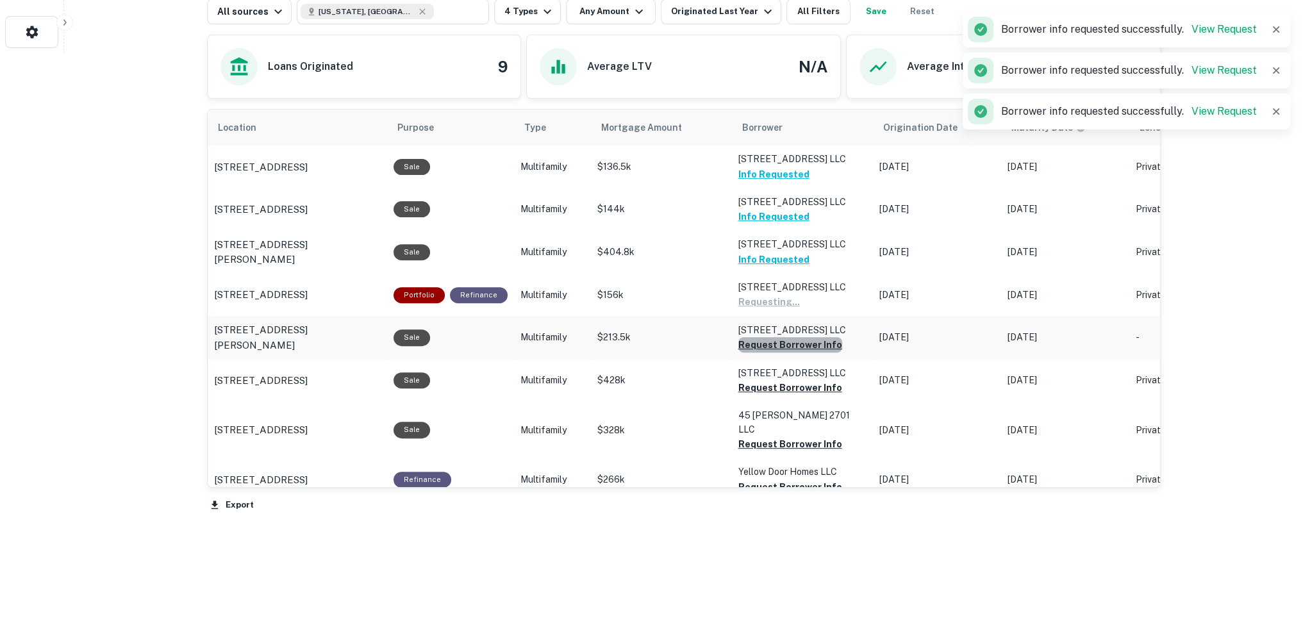
click at [790, 310] on button "Request Borrower Info" at bounding box center [770, 301] width 62 height 15
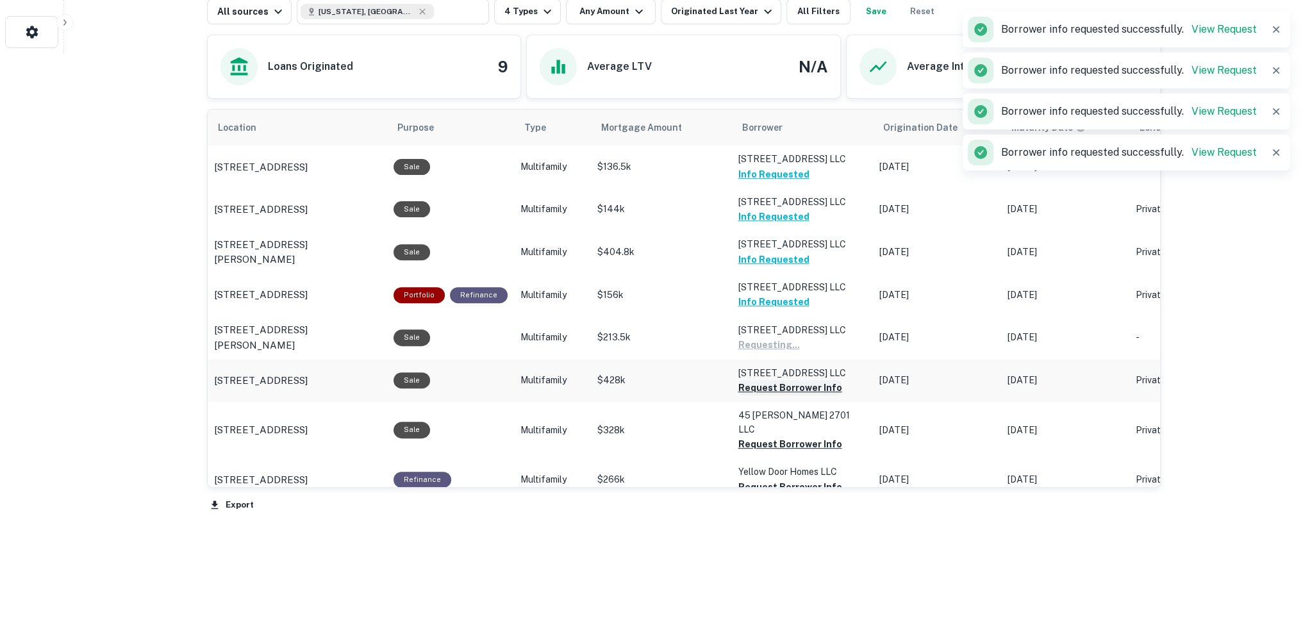
click at [794, 353] on button "Request Borrower Info" at bounding box center [770, 344] width 62 height 15
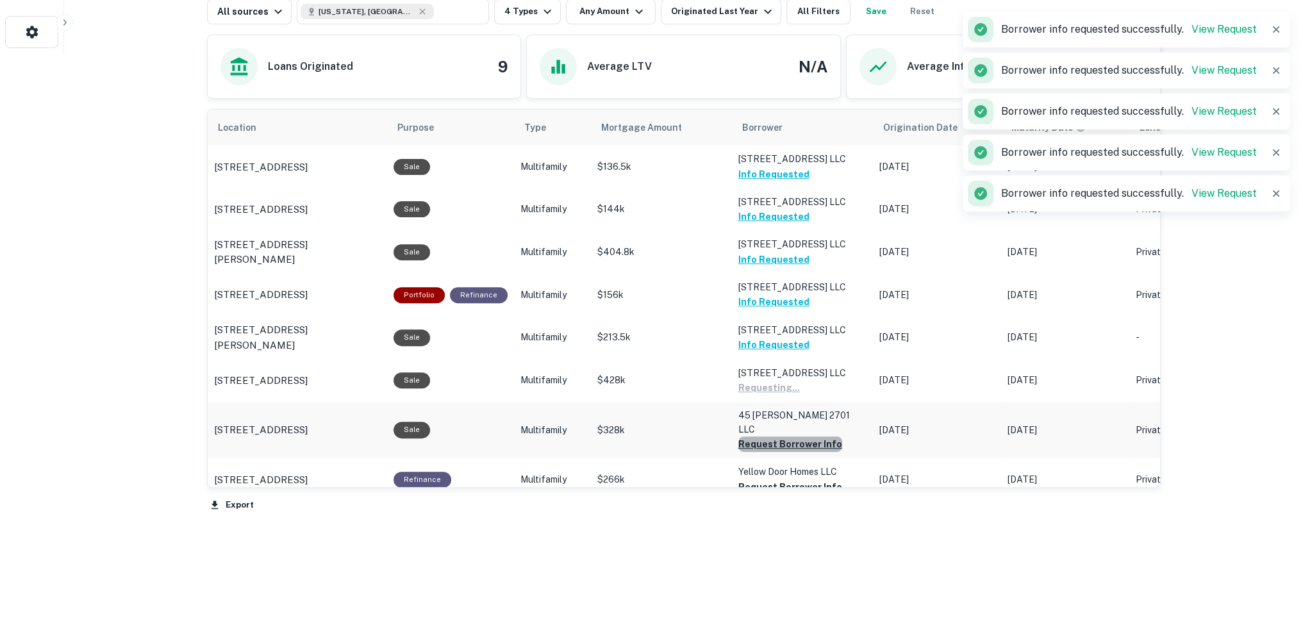
click at [792, 396] on button "Request Borrower Info" at bounding box center [770, 387] width 62 height 15
